Goal: Information Seeking & Learning: Learn about a topic

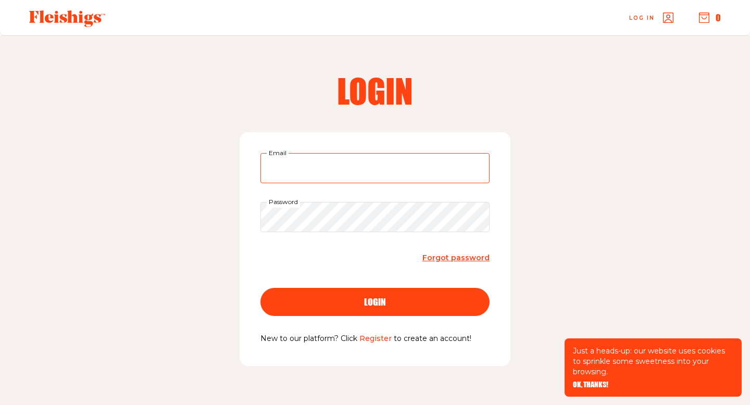
click at [287, 178] on input "Email" at bounding box center [375, 168] width 229 height 30
type input "[EMAIL_ADDRESS][DOMAIN_NAME]"
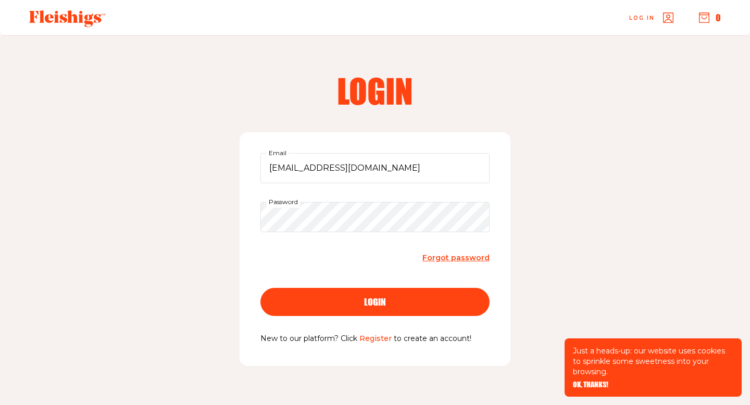
click at [351, 304] on div "login" at bounding box center [375, 302] width 188 height 9
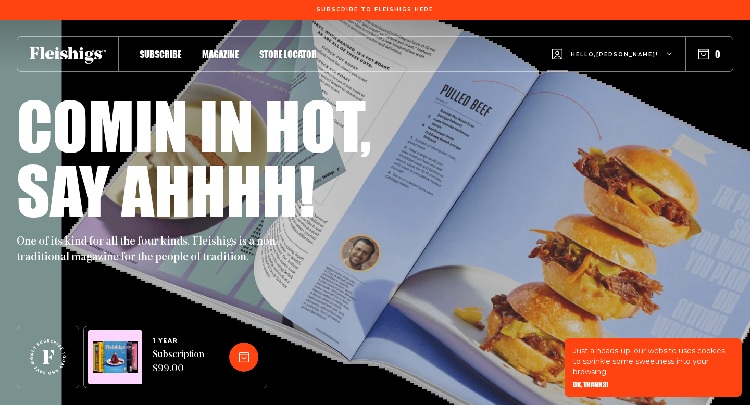
click at [646, 58] on span "Hello, [PERSON_NAME] !" at bounding box center [615, 63] width 88 height 24
click at [691, 125] on div "Comin in hot," at bounding box center [375, 125] width 717 height 65
click at [218, 49] on span "Magazine" at bounding box center [220, 43] width 36 height 11
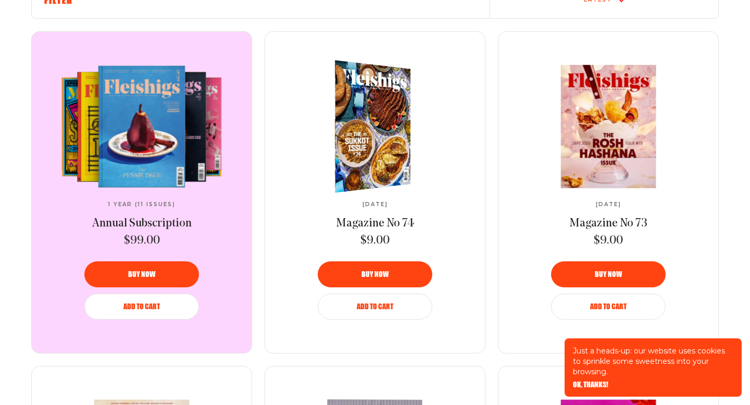
scroll to position [404, 0]
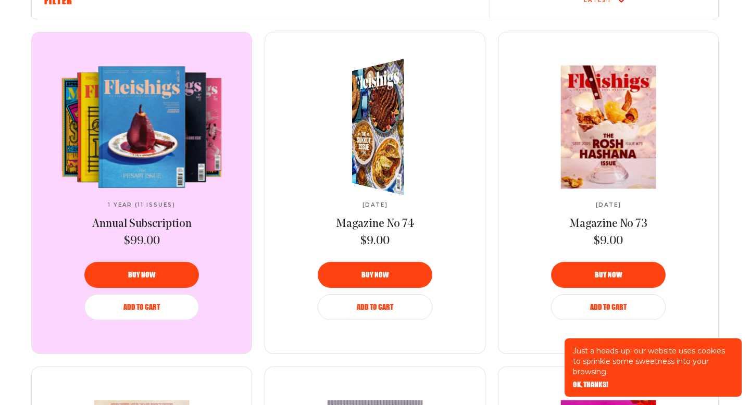
click at [361, 147] on img at bounding box center [383, 127] width 95 height 150
